Goal: Contribute content: Contribute content

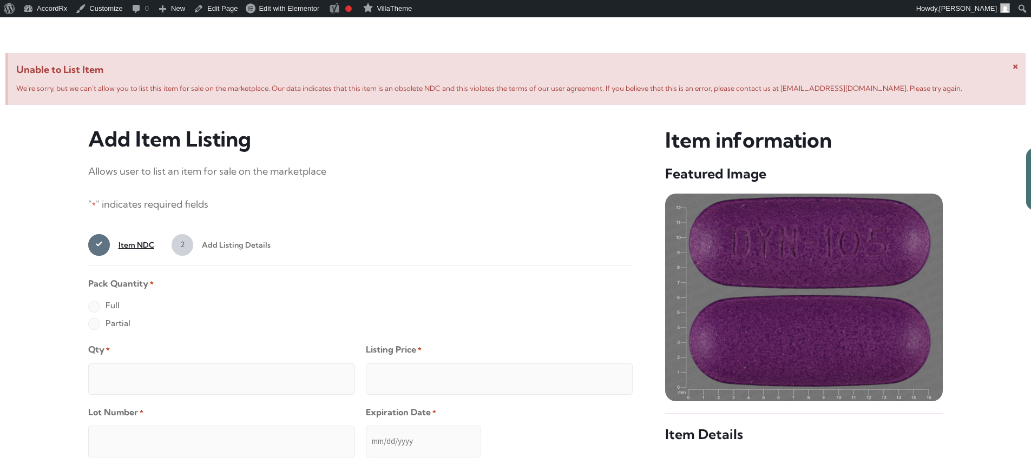
scroll to position [416, 0]
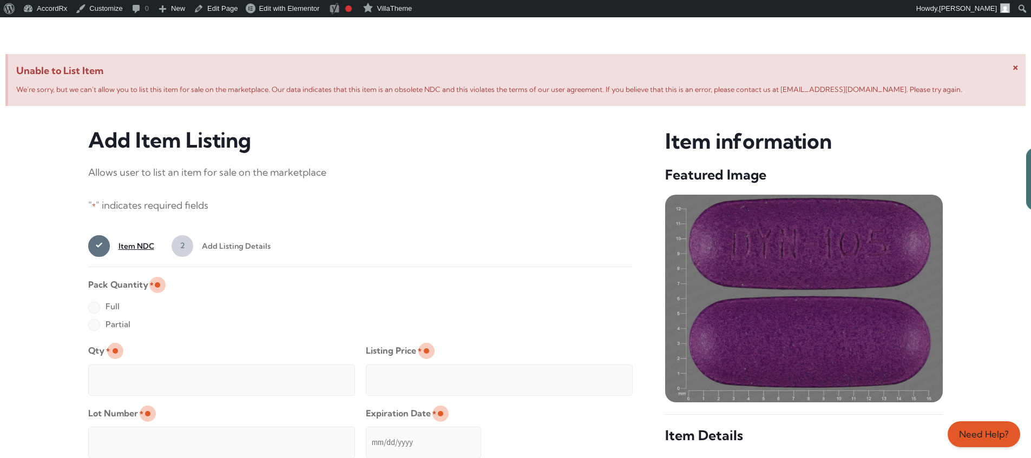
click at [94, 309] on label "Full" at bounding box center [103, 306] width 31 height 17
click at [0, 0] on input "Full" at bounding box center [0, 0] width 0 height 0
click at [129, 368] on input "Qty *" at bounding box center [221, 380] width 267 height 31
type input "2"
click at [602, 377] on input "Listing Price *" at bounding box center [499, 380] width 267 height 31
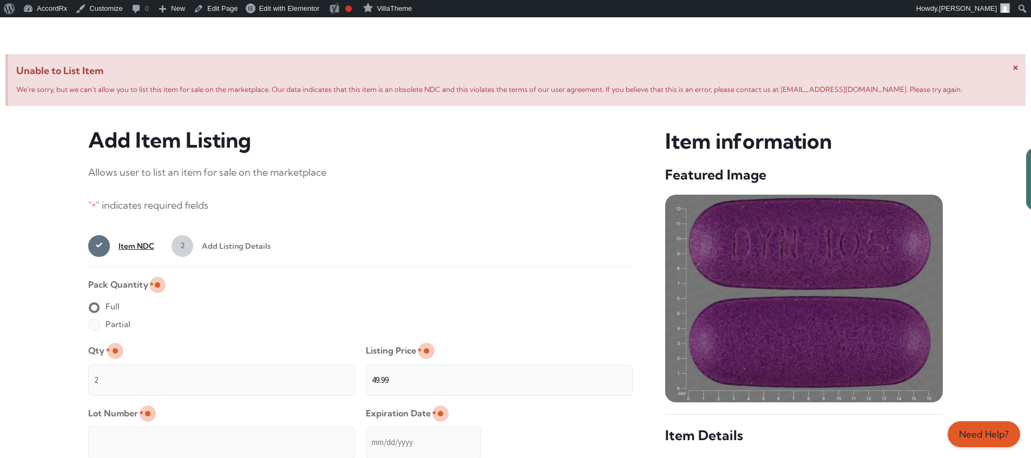
type input "49.99"
click at [292, 435] on input "Lot Number *" at bounding box center [221, 442] width 267 height 31
type input "TEST23456"
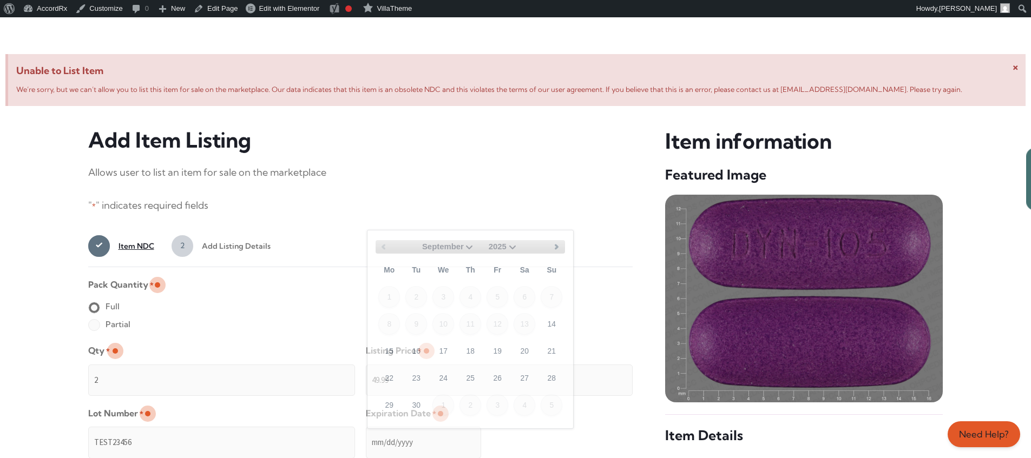
click at [366, 432] on input "Expiration Date *" at bounding box center [423, 442] width 115 height 31
click at [465, 246] on select "September October November December" at bounding box center [449, 247] width 54 height 14
click at [421, 401] on link "30" at bounding box center [416, 405] width 22 height 22
type input "[DATE]"
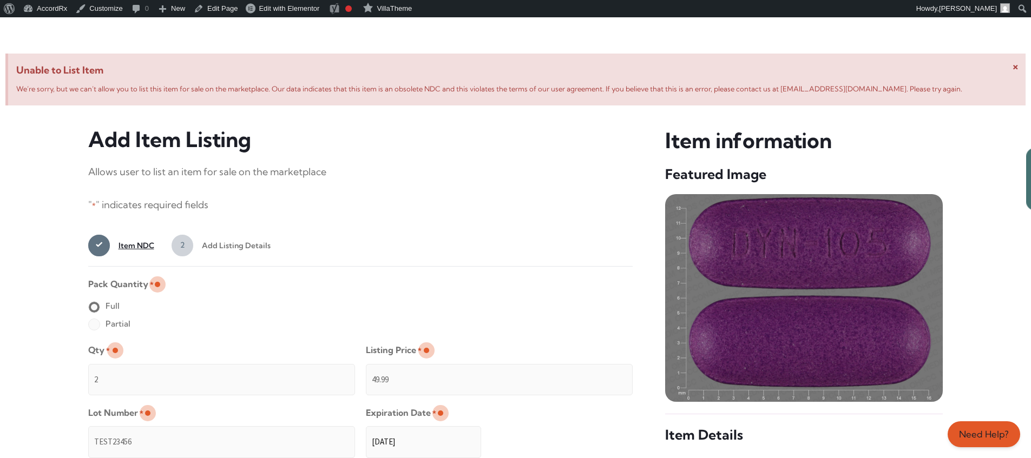
scroll to position [864, 0]
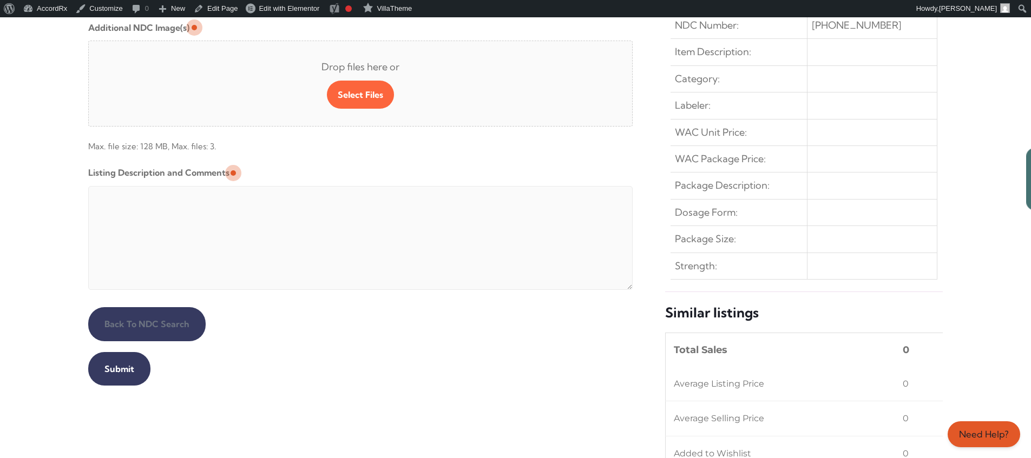
click at [350, 189] on textarea "Listing Description and Comments" at bounding box center [360, 238] width 545 height 104
type textarea "Automated Testing - list comment from [MEDICAL_DATA][DOMAIN_NAME]"
click at [117, 369] on input "Submit" at bounding box center [119, 369] width 62 height 34
